Goal: Information Seeking & Learning: Learn about a topic

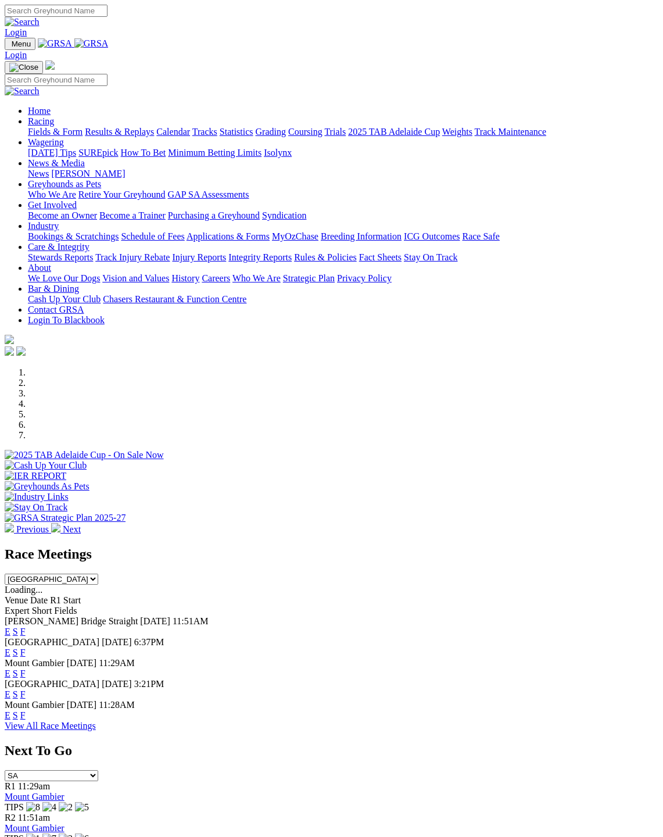
click at [26, 626] on link "F" at bounding box center [22, 631] width 5 height 10
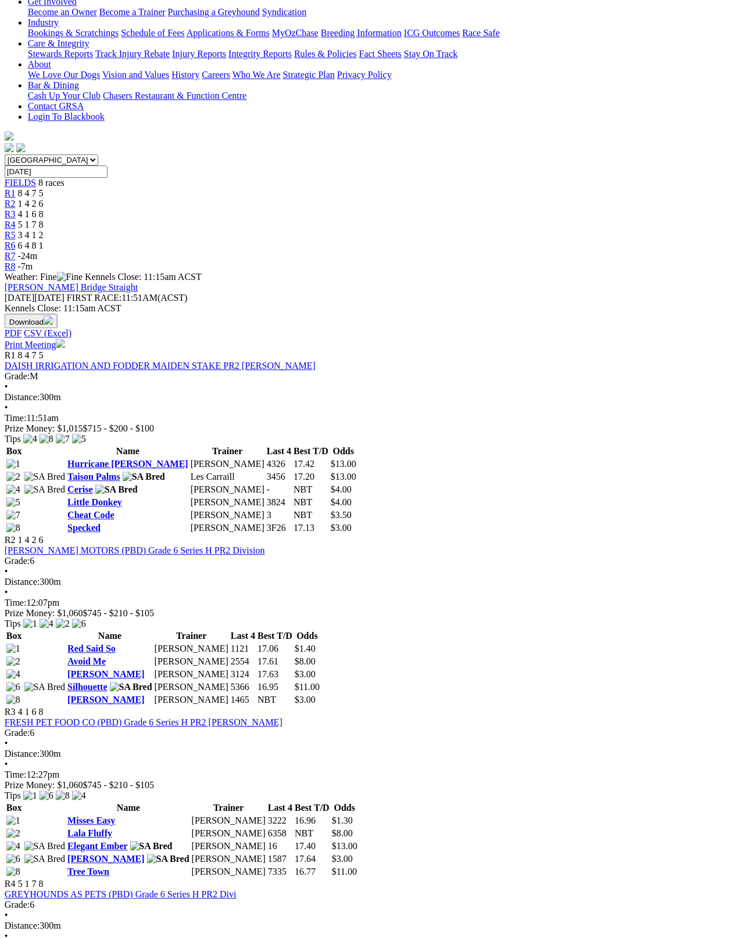
scroll to position [224, 43]
click at [116, 644] on link "Red Said So" at bounding box center [91, 649] width 48 height 10
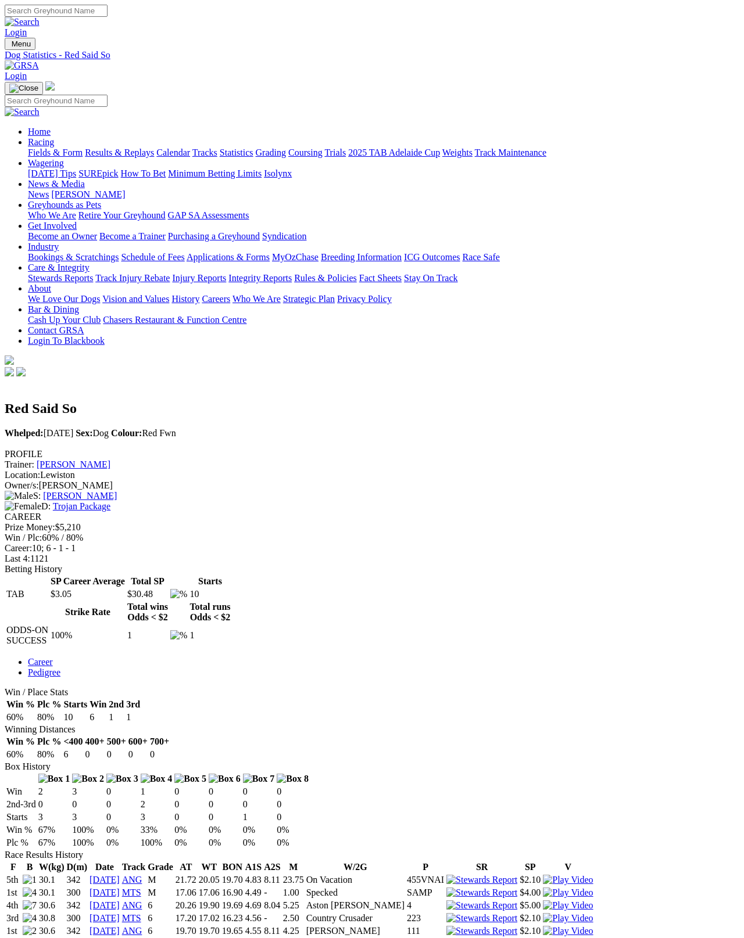
scroll to position [6, 0]
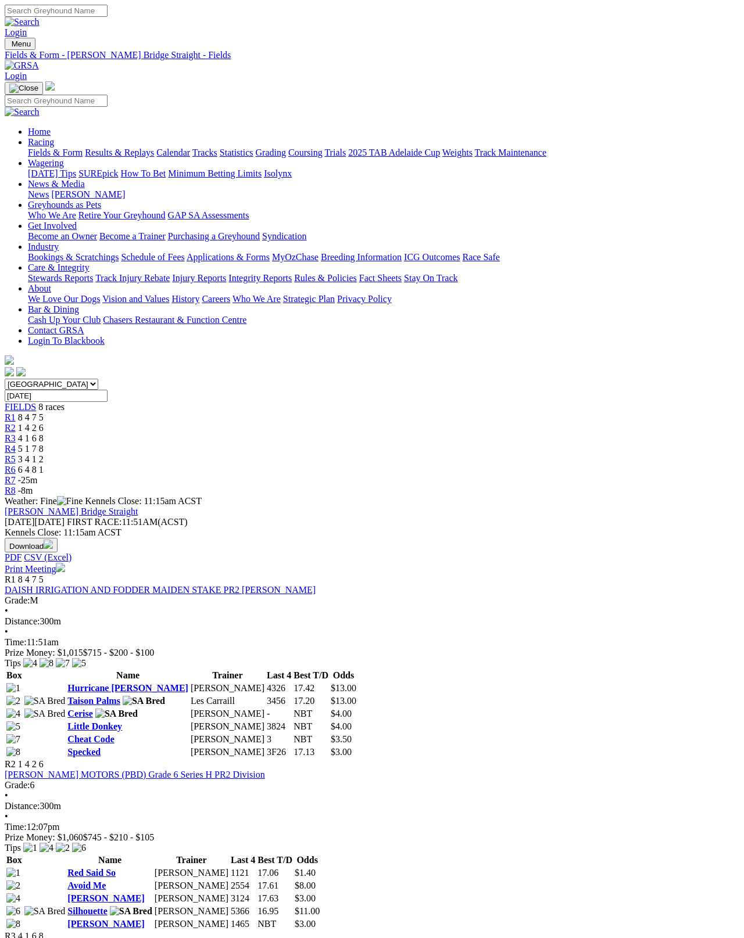
scroll to position [296, 0]
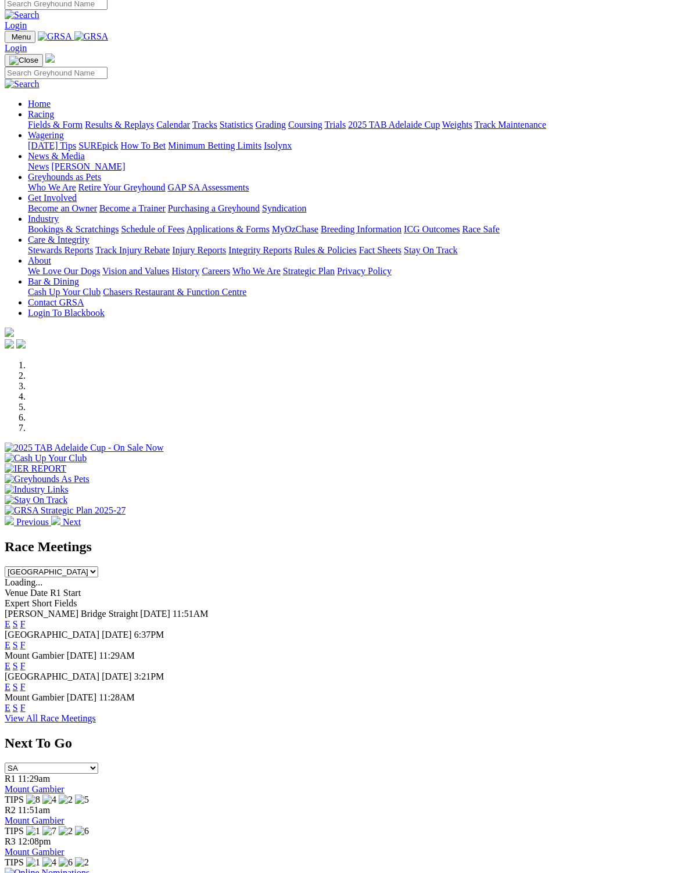
scroll to position [5, 0]
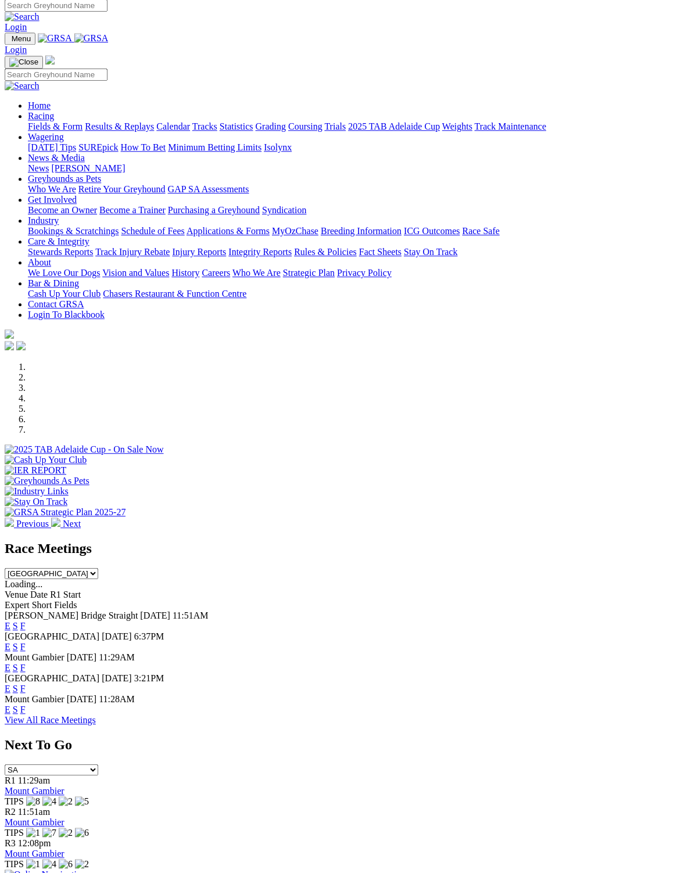
click at [26, 642] on link "F" at bounding box center [22, 647] width 5 height 10
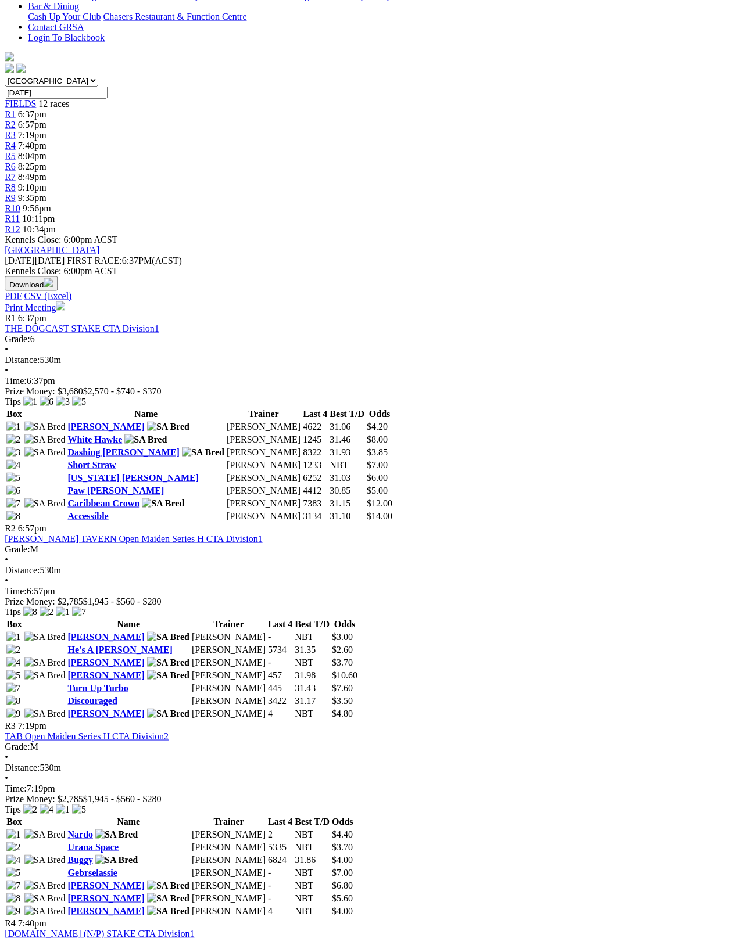
scroll to position [299, 45]
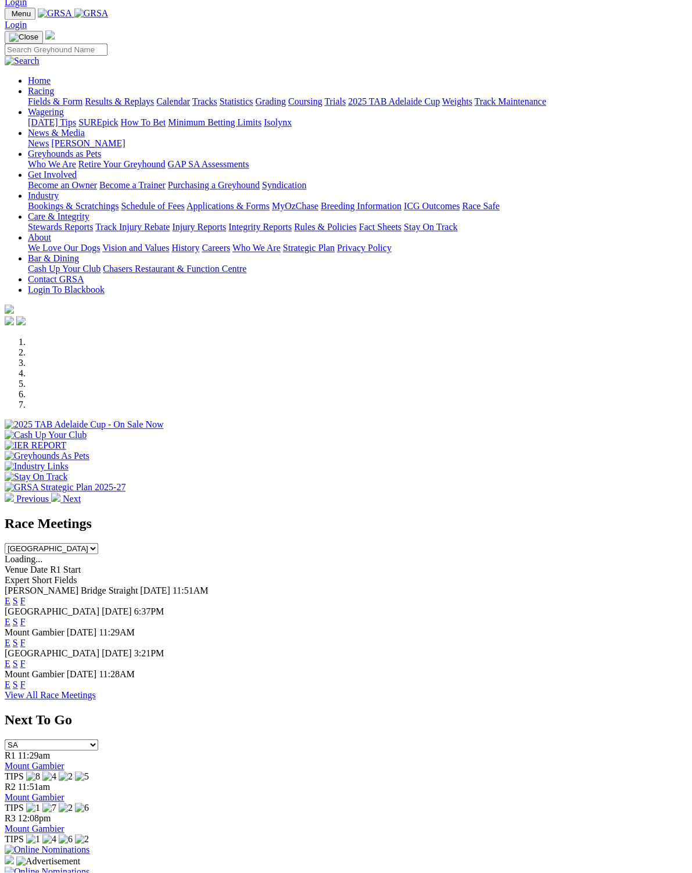
scroll to position [30, 0]
click at [26, 638] on link "F" at bounding box center [22, 643] width 5 height 10
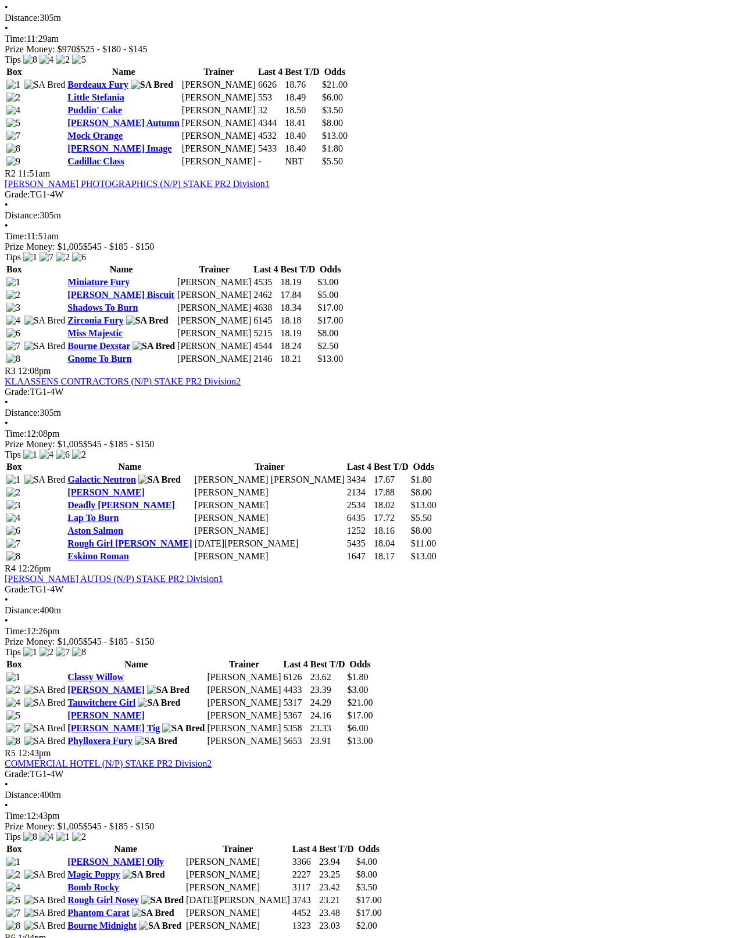
scroll to position [634, 0]
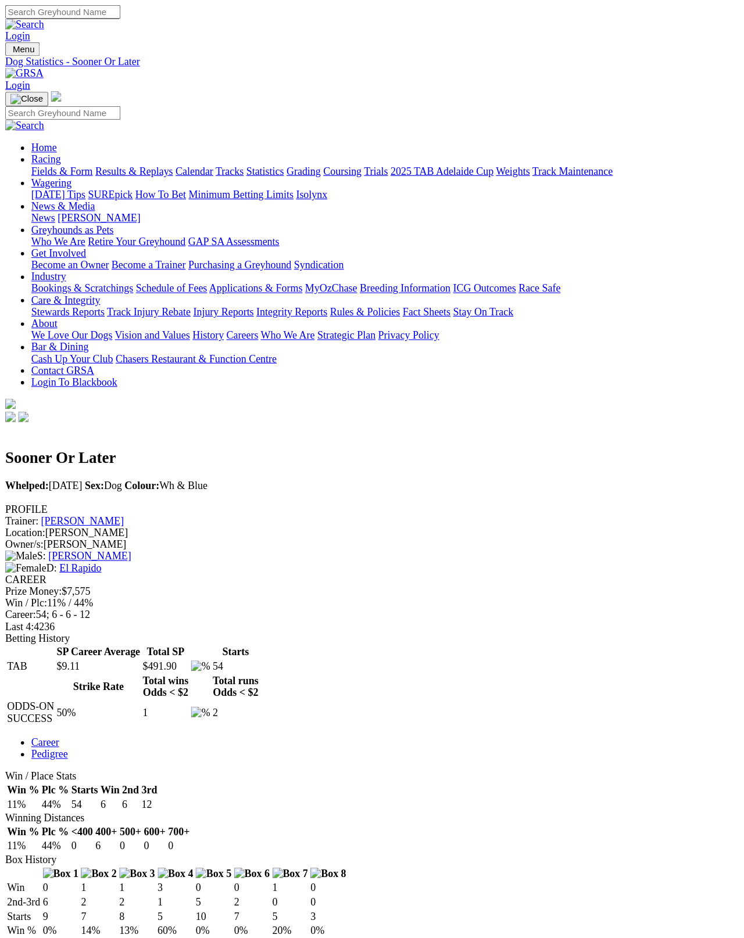
scroll to position [6, 0]
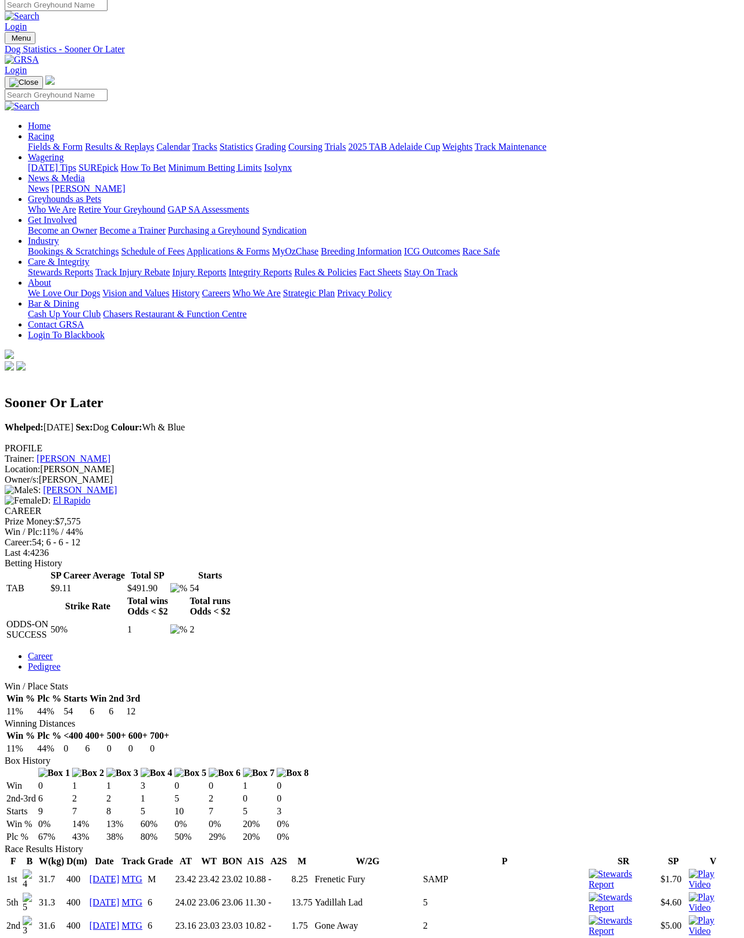
click at [110, 454] on link "[PERSON_NAME]" at bounding box center [74, 459] width 74 height 10
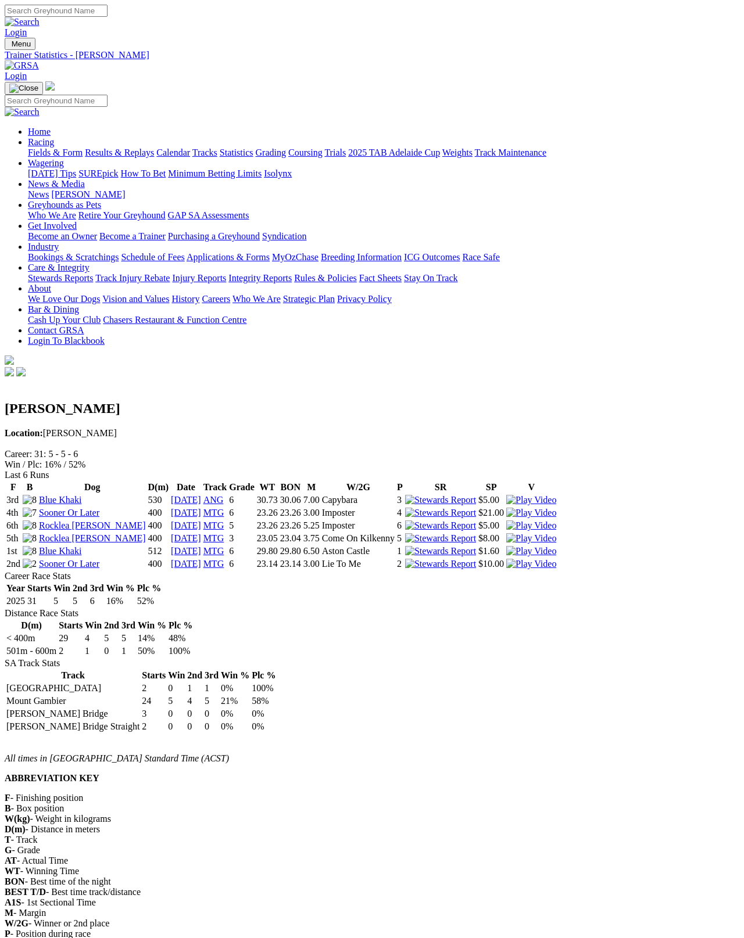
scroll to position [6, 0]
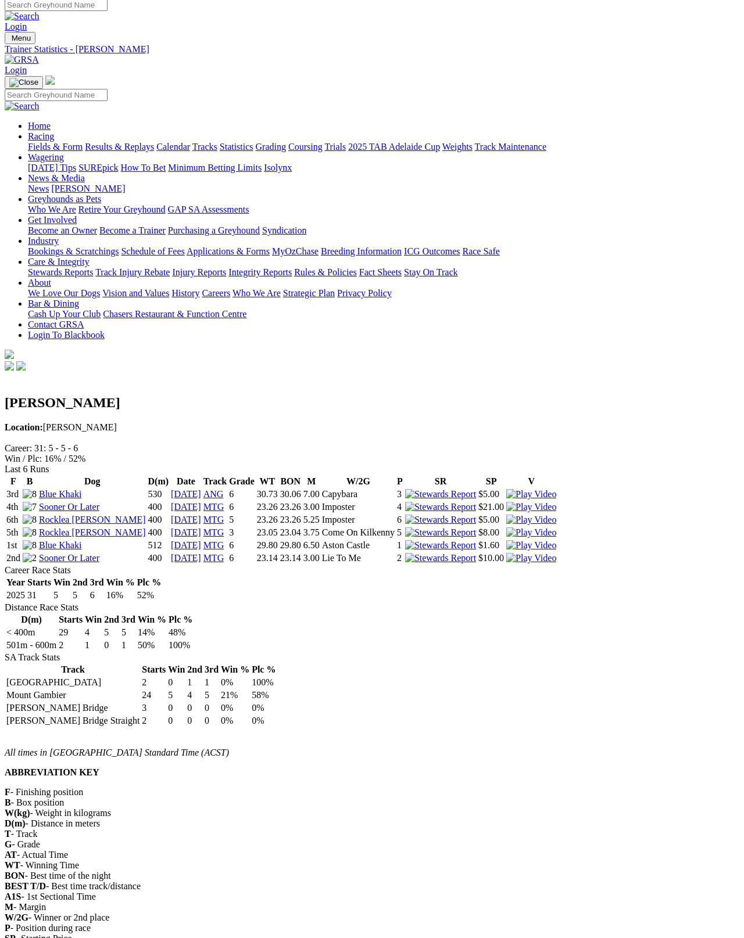
click at [81, 489] on link "Blue Khaki" at bounding box center [60, 494] width 42 height 10
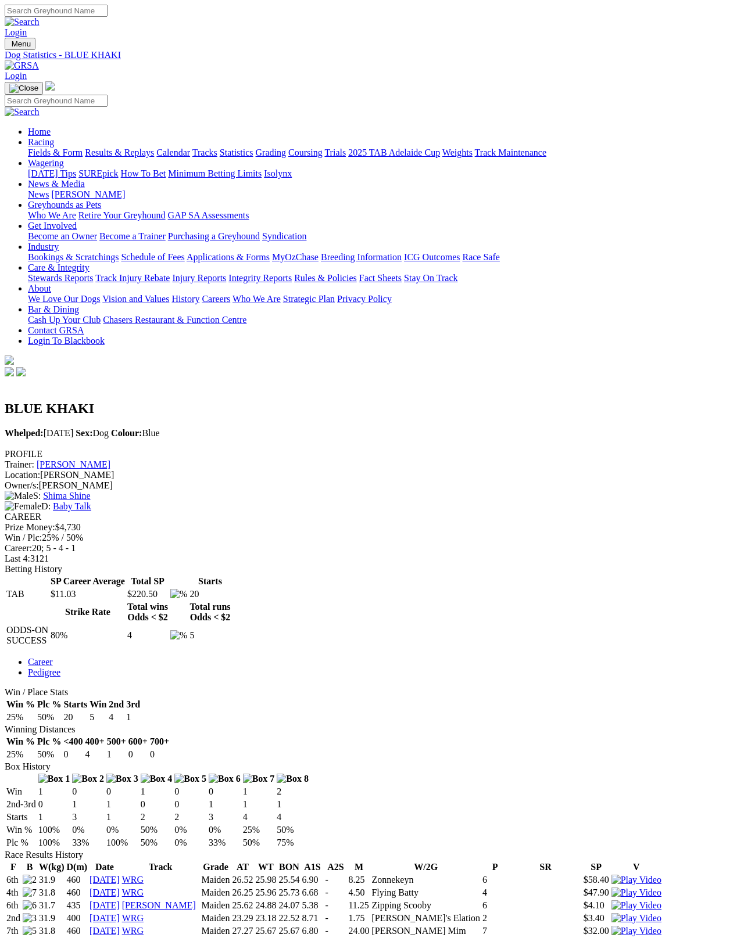
scroll to position [6, 0]
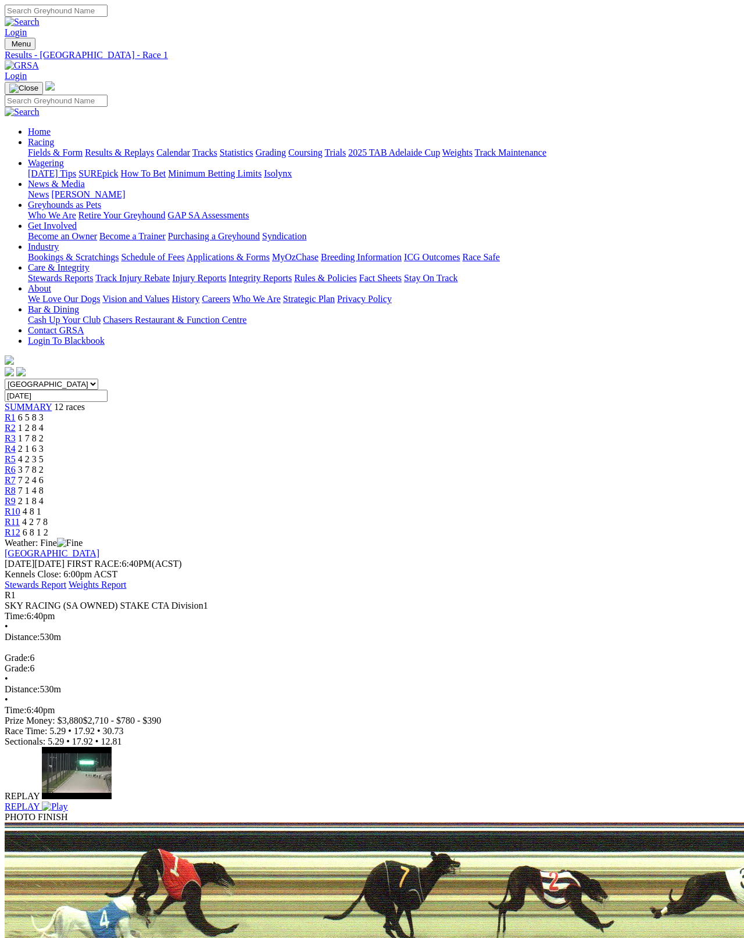
scroll to position [6, 0]
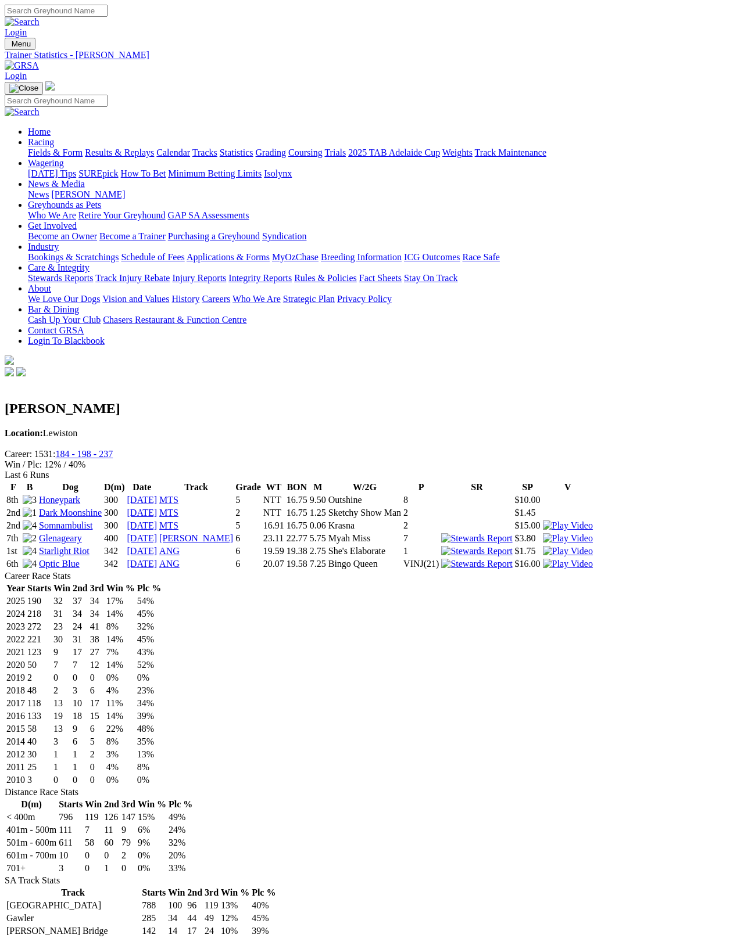
scroll to position [6, 0]
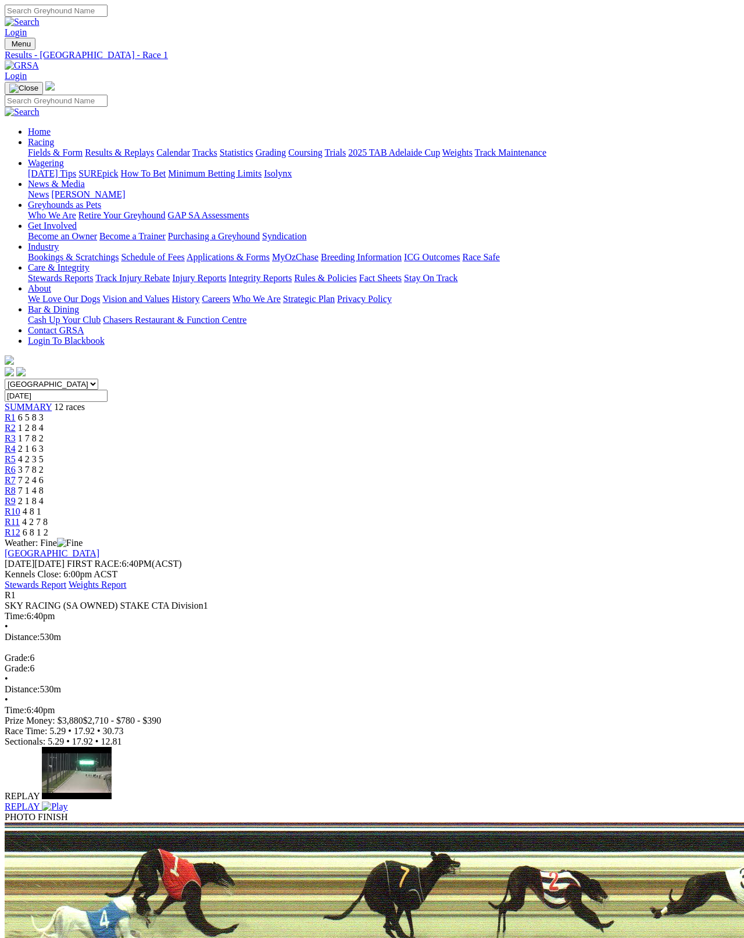
scroll to position [71, 0]
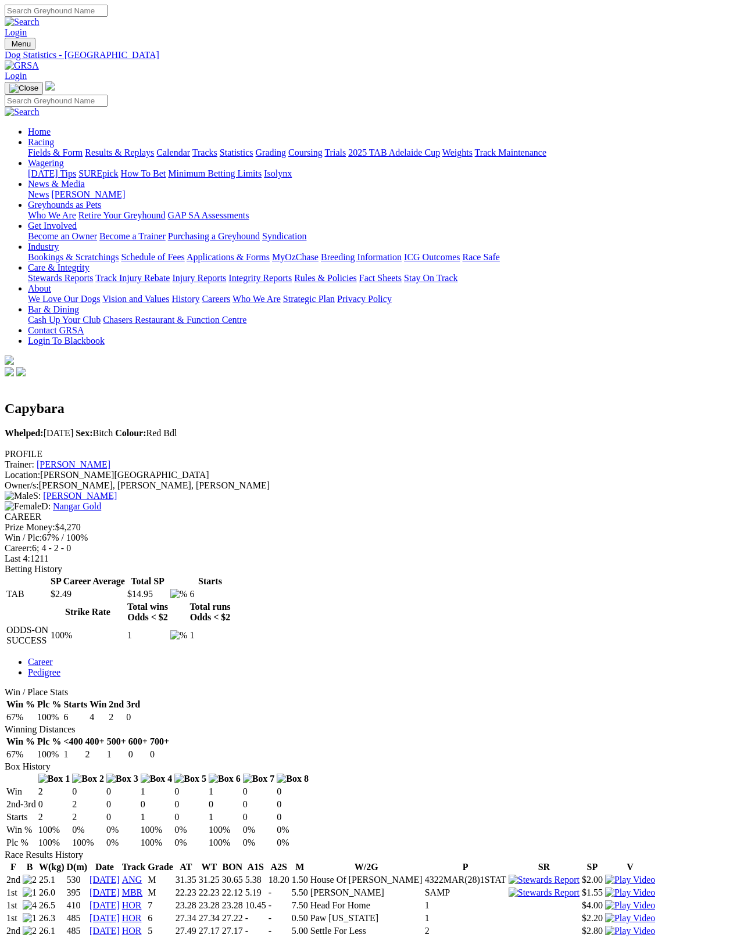
scroll to position [6, 0]
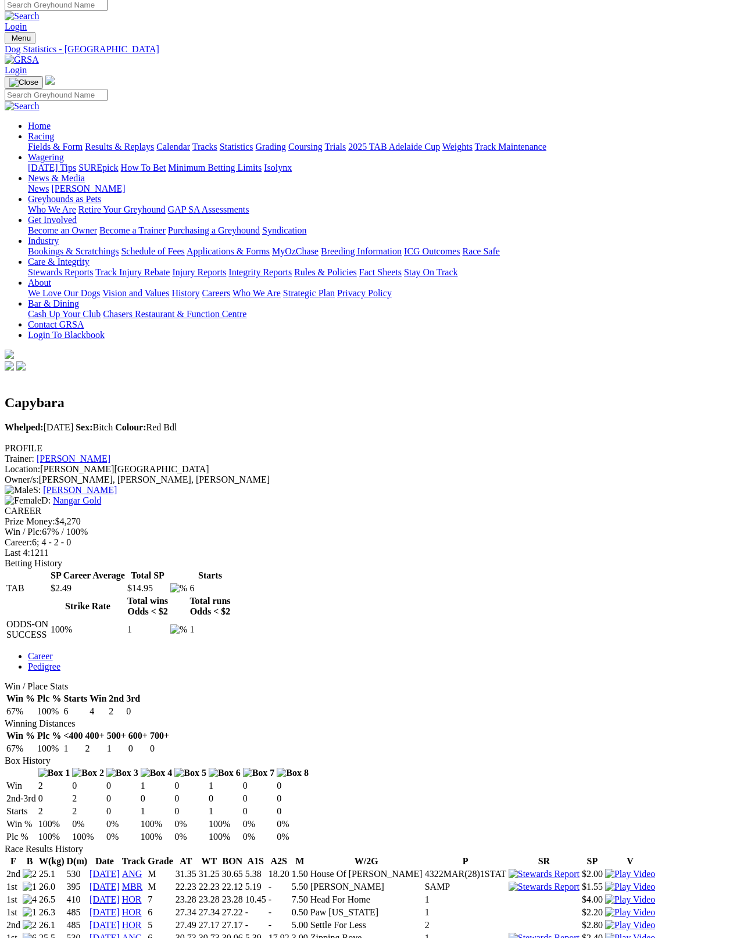
click at [101, 496] on link "Nangar Gold" at bounding box center [77, 501] width 48 height 10
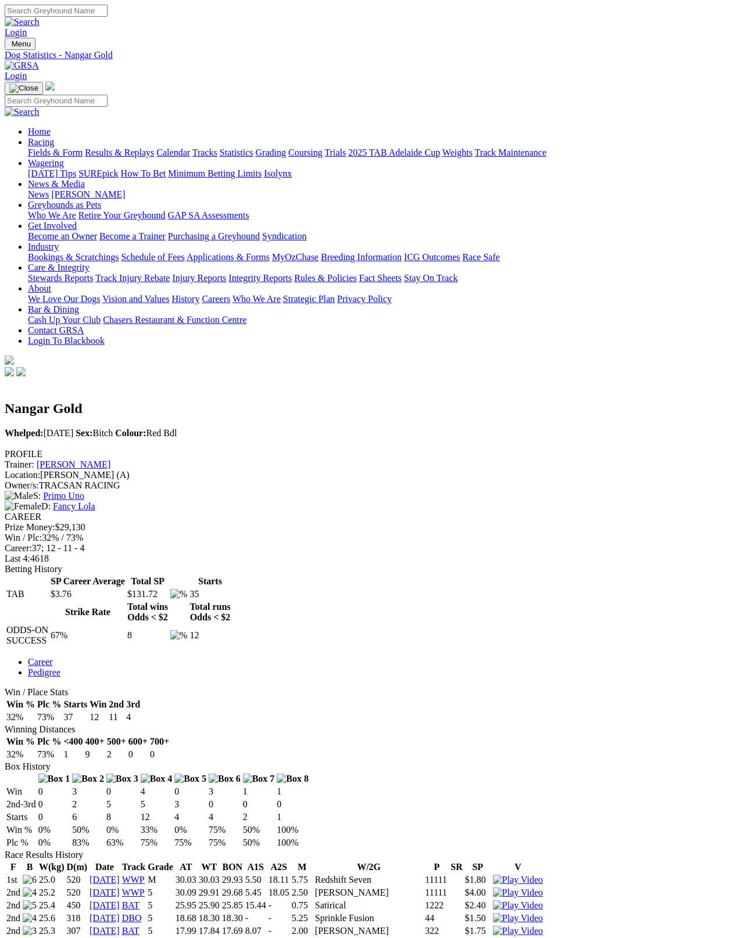
scroll to position [6, 0]
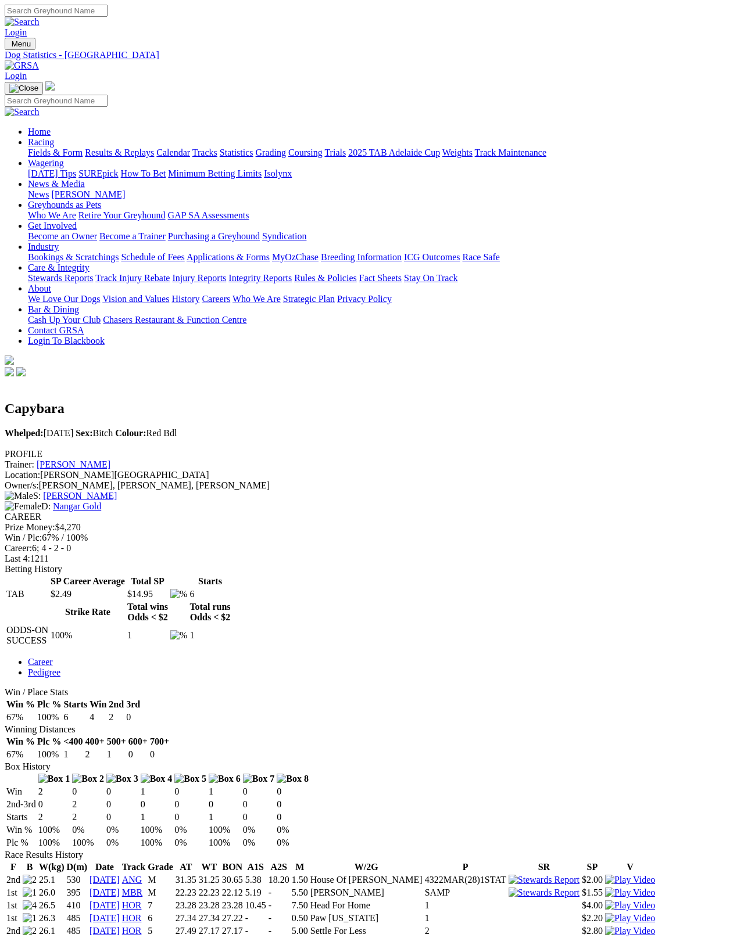
scroll to position [67, 0]
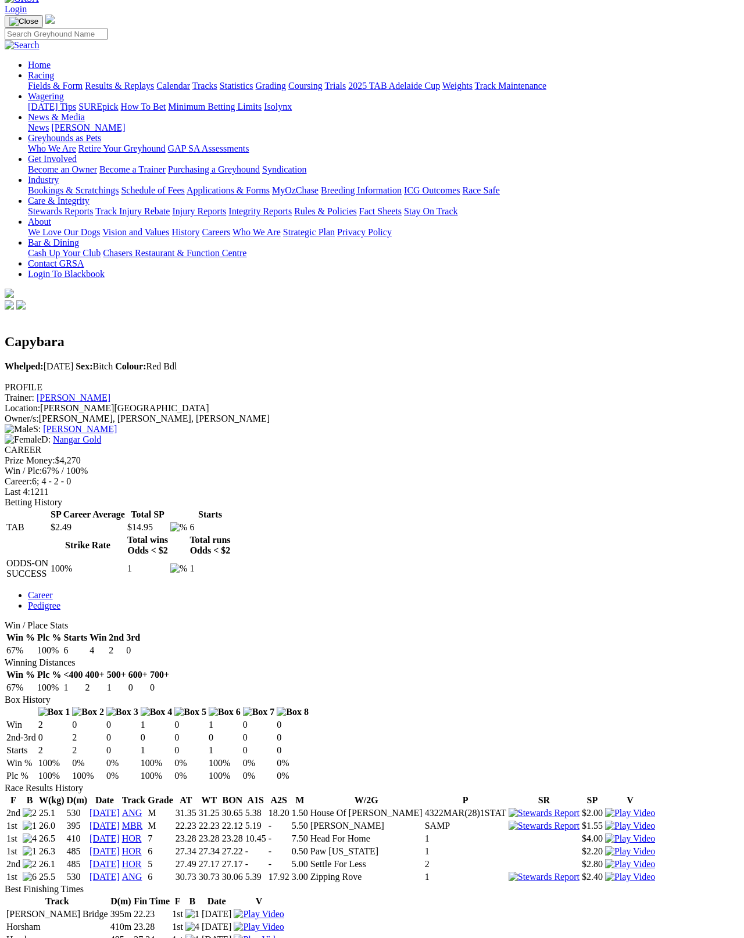
click at [117, 424] on link "Fernando Bale" at bounding box center [80, 429] width 74 height 10
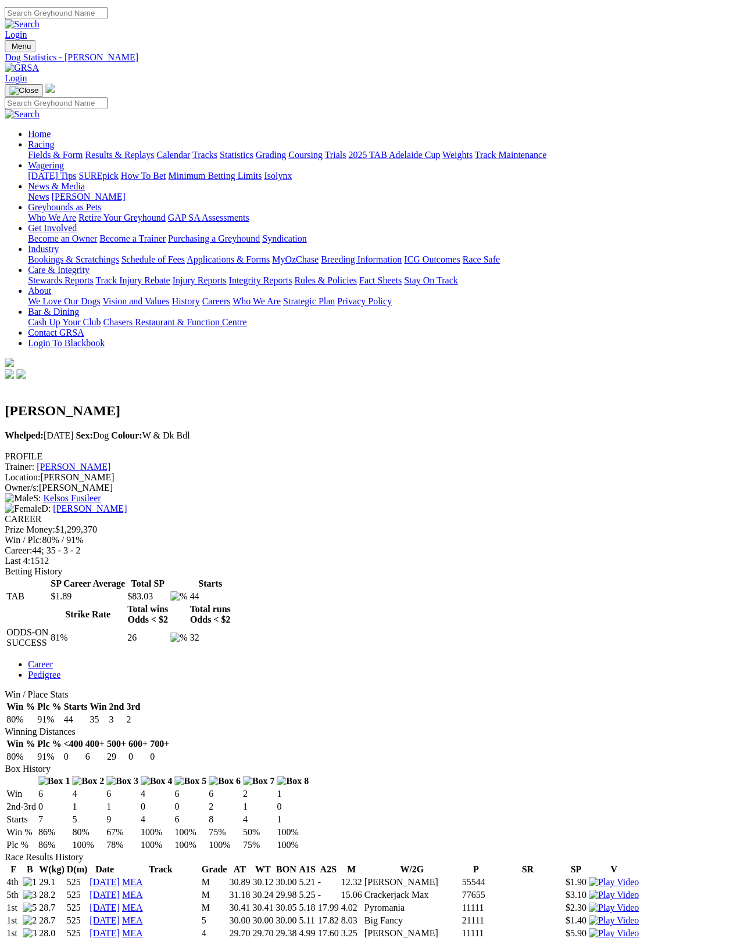
scroll to position [0, 8]
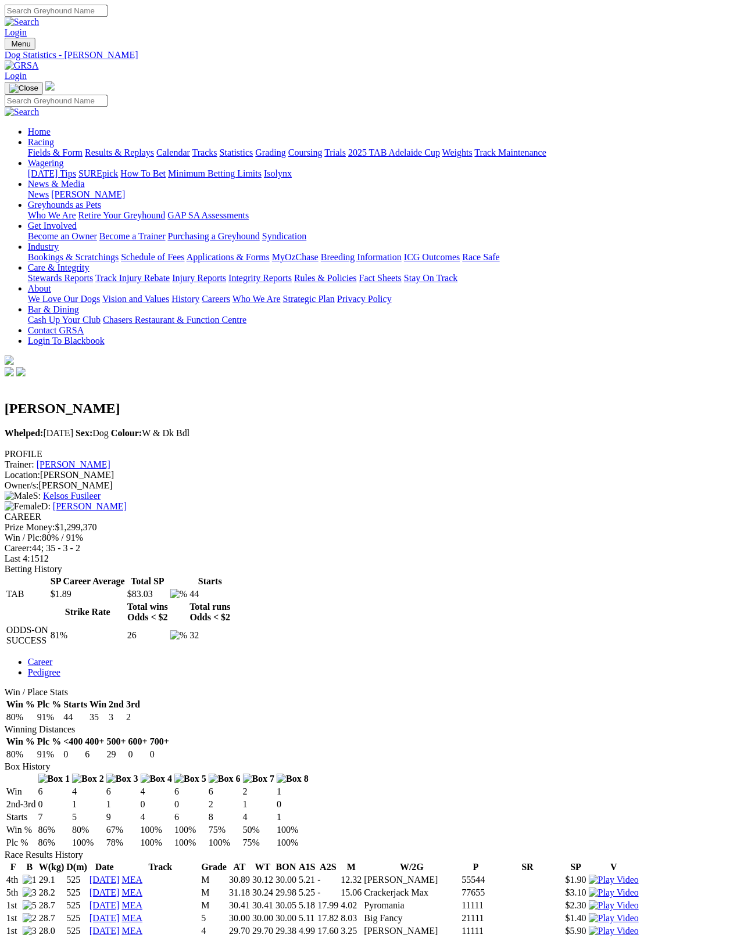
click at [101, 491] on link "Kelsos Fusileer" at bounding box center [72, 496] width 58 height 10
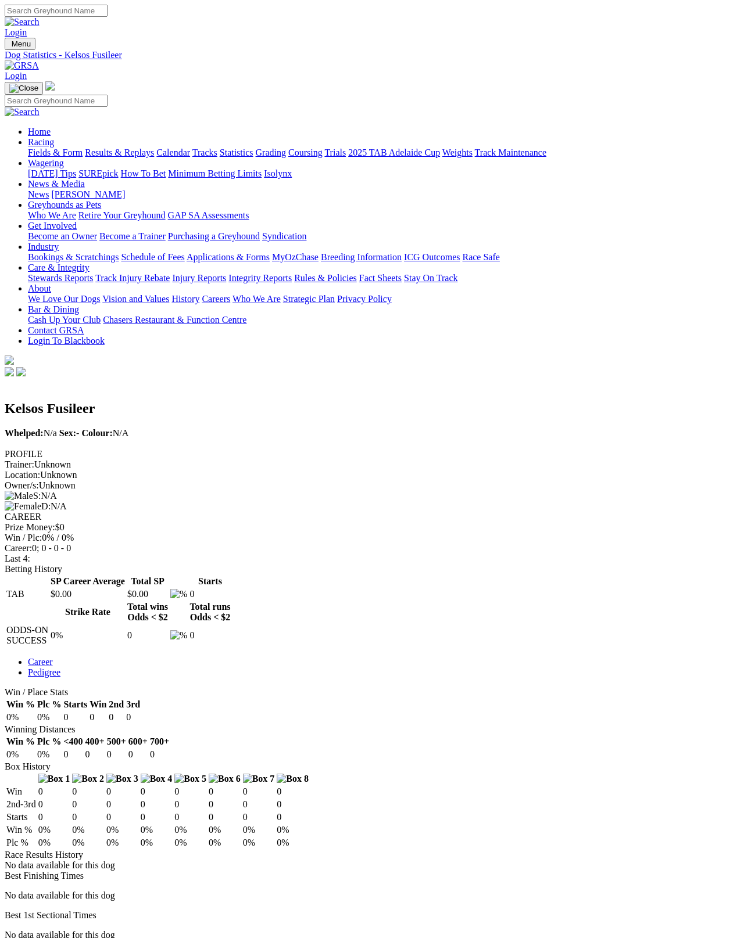
scroll to position [6, 0]
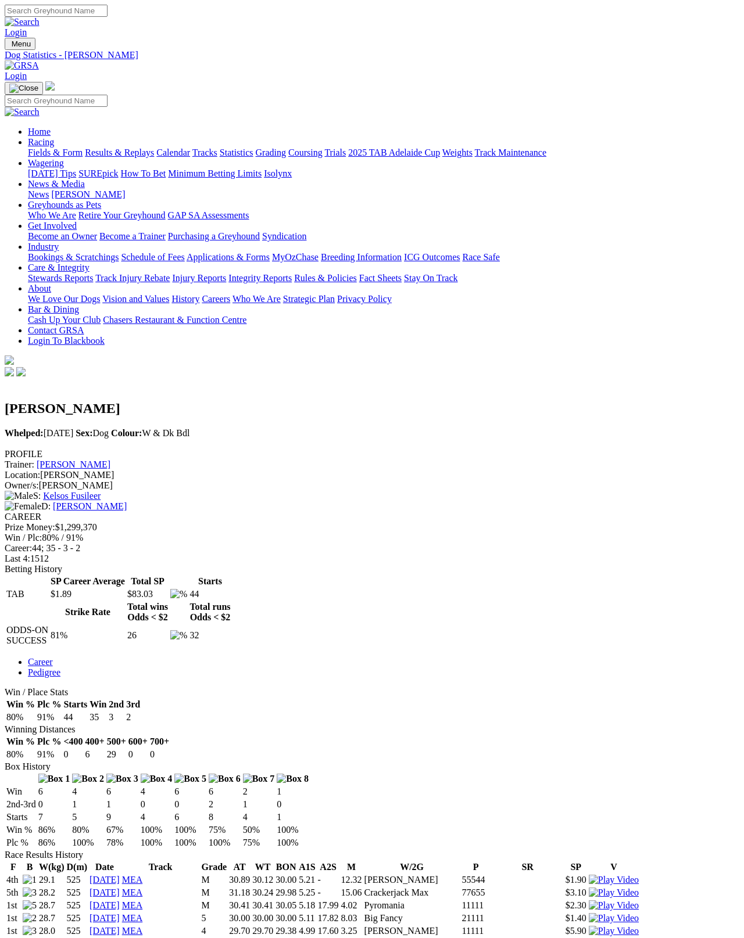
scroll to position [62, 0]
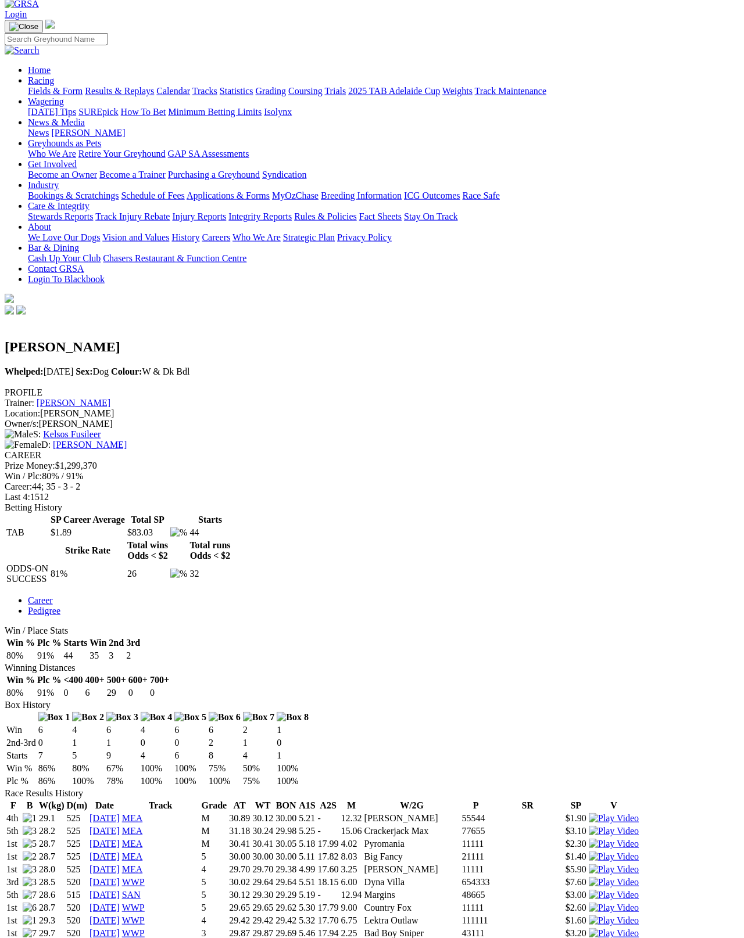
click at [121, 440] on link "[PERSON_NAME]" at bounding box center [90, 445] width 74 height 10
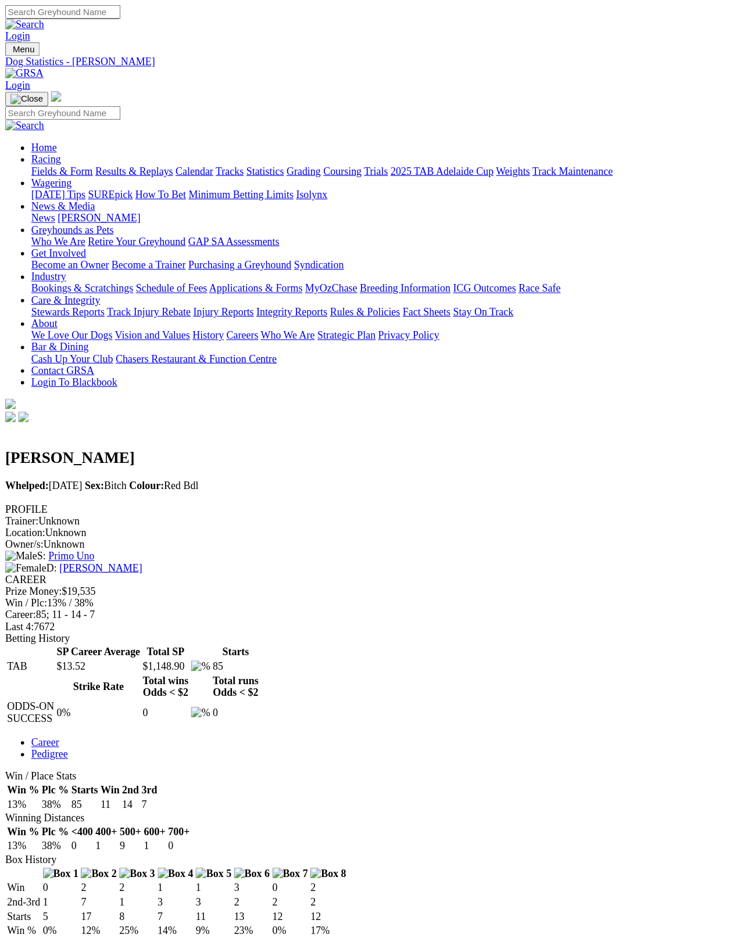
scroll to position [6, 0]
